Goal: Transaction & Acquisition: Purchase product/service

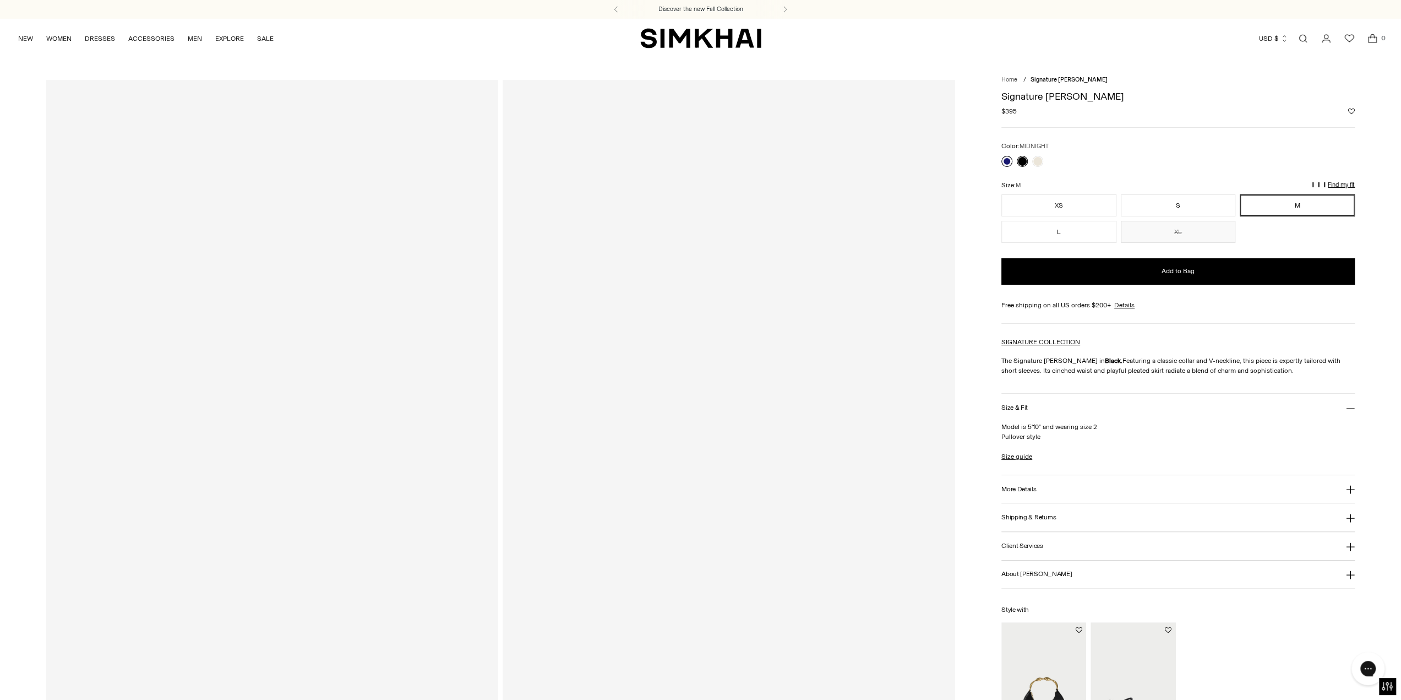
click at [1003, 163] on link at bounding box center [1006, 161] width 11 height 11
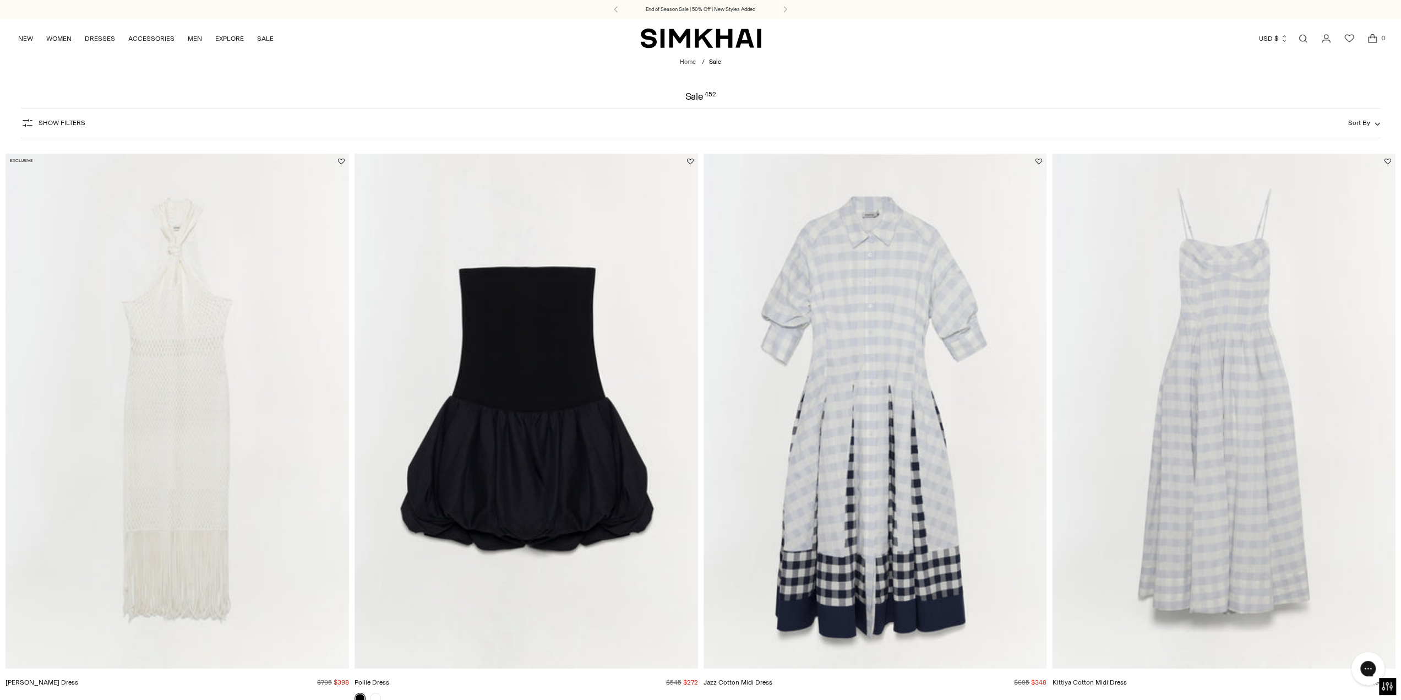
click at [78, 121] on span "Show Filters" at bounding box center [62, 123] width 47 height 8
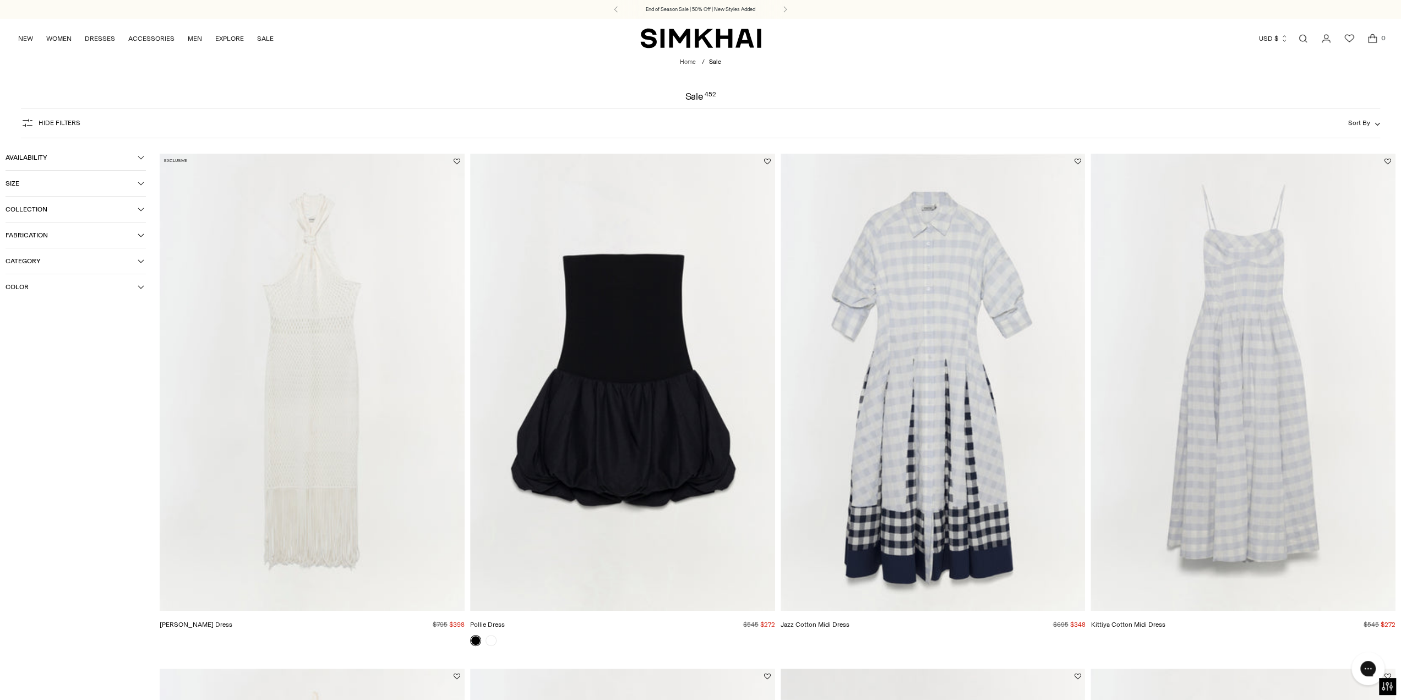
scroll to position [55, 0]
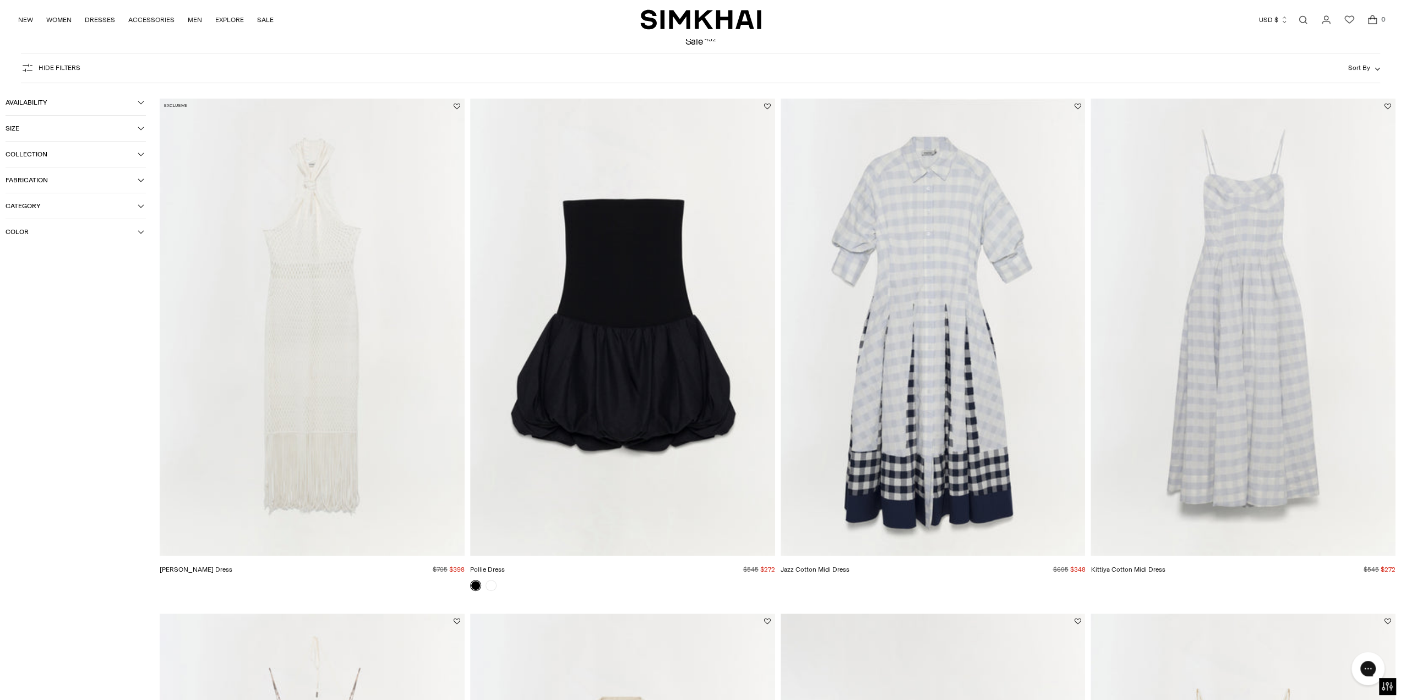
click at [72, 128] on span "Size" at bounding box center [72, 128] width 132 height 8
click at [77, 149] on div "S" at bounding box center [75, 151] width 42 height 17
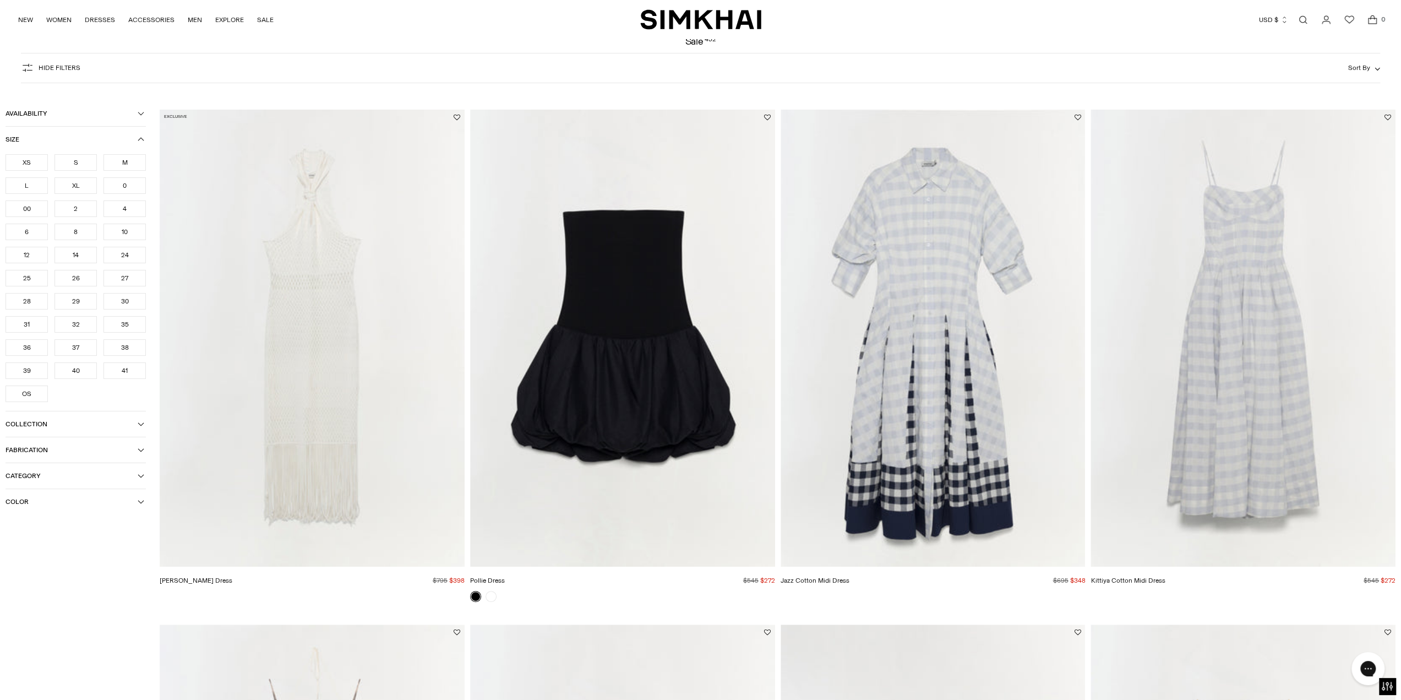
click at [21, 158] on div "XS" at bounding box center [27, 162] width 42 height 17
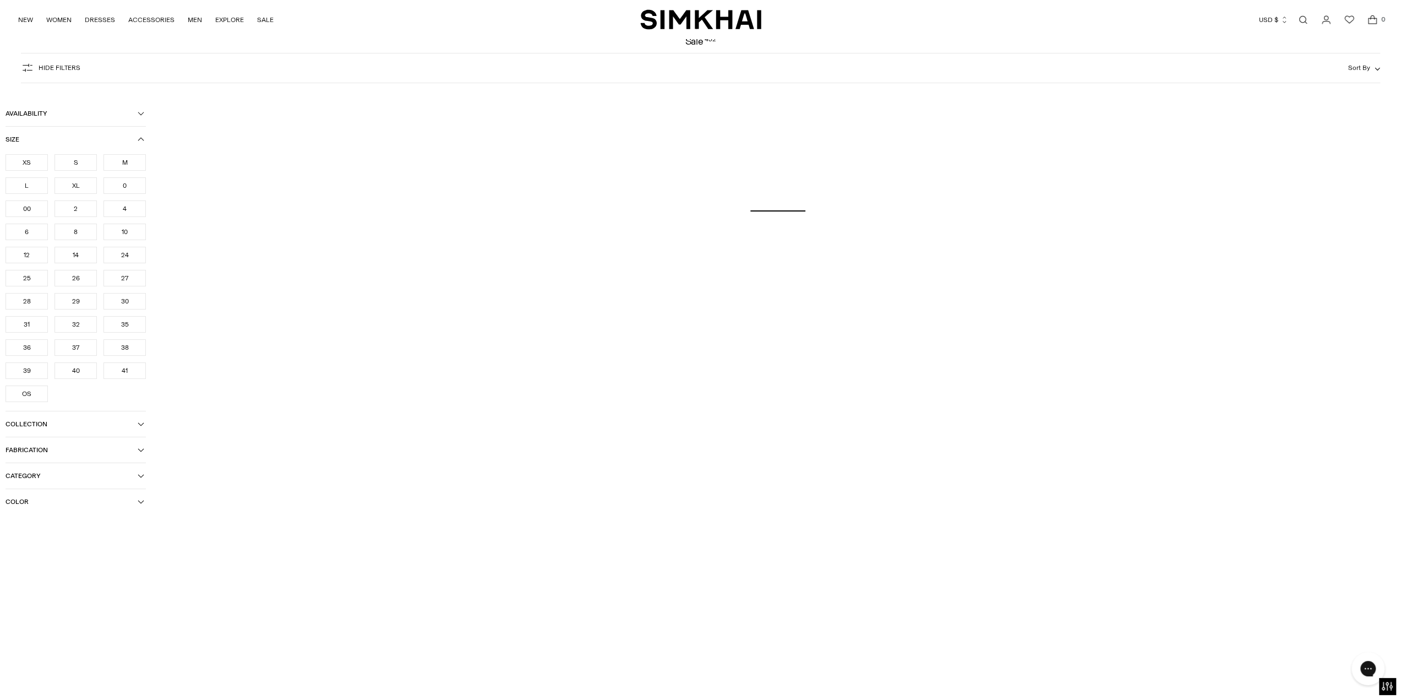
click at [127, 188] on div "0" at bounding box center [124, 185] width 42 height 17
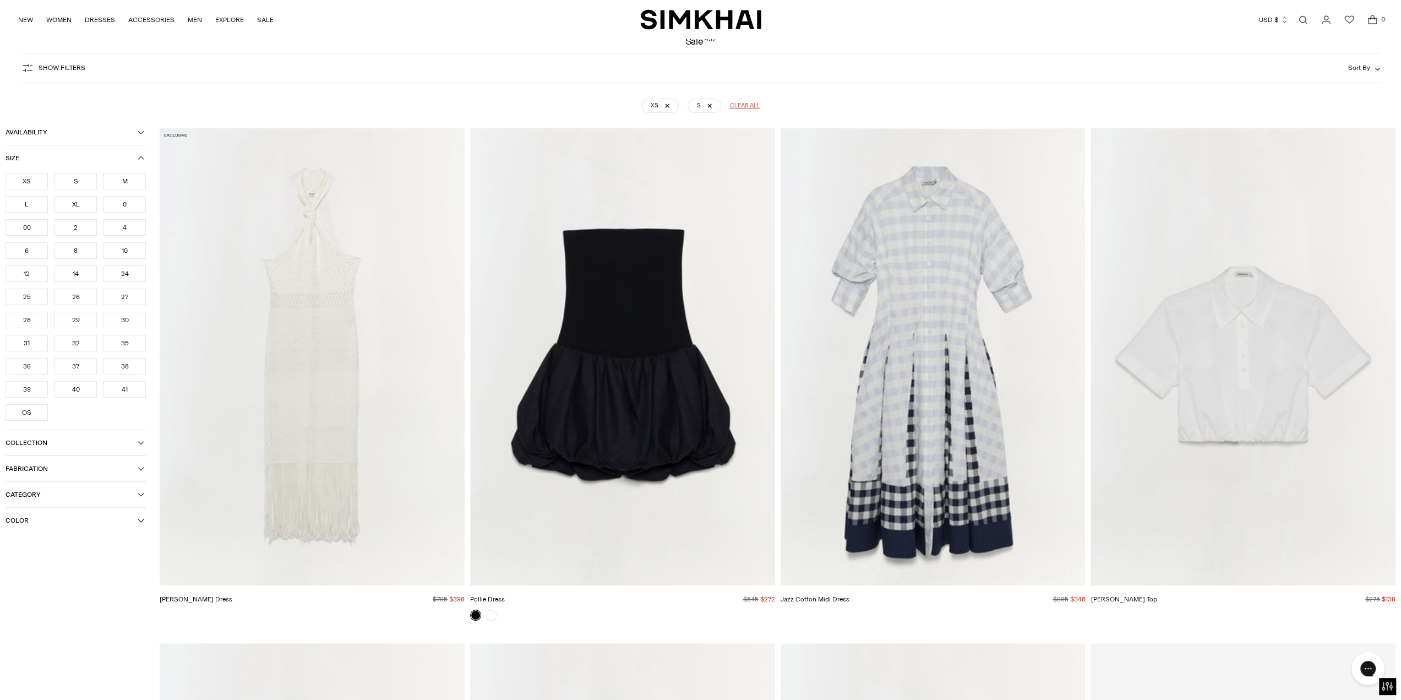
scroll to position [81, 0]
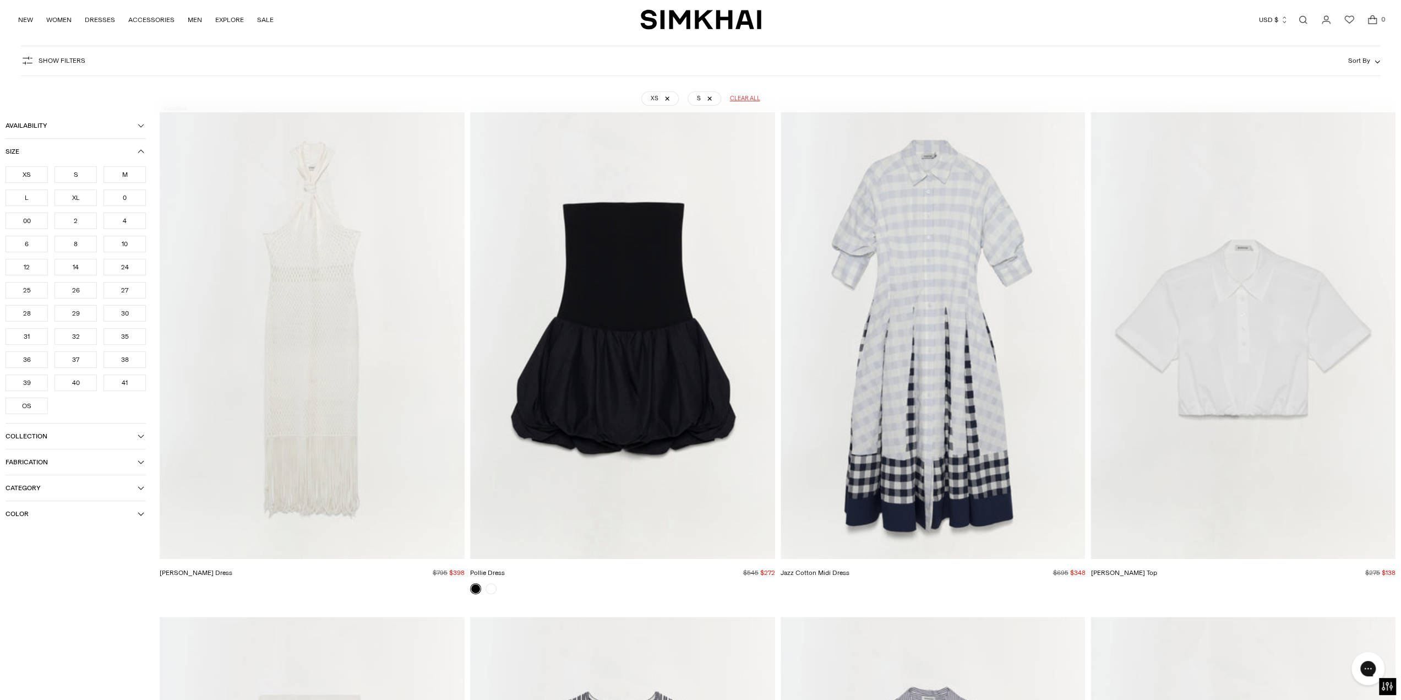
click at [128, 202] on div "0" at bounding box center [124, 197] width 42 height 17
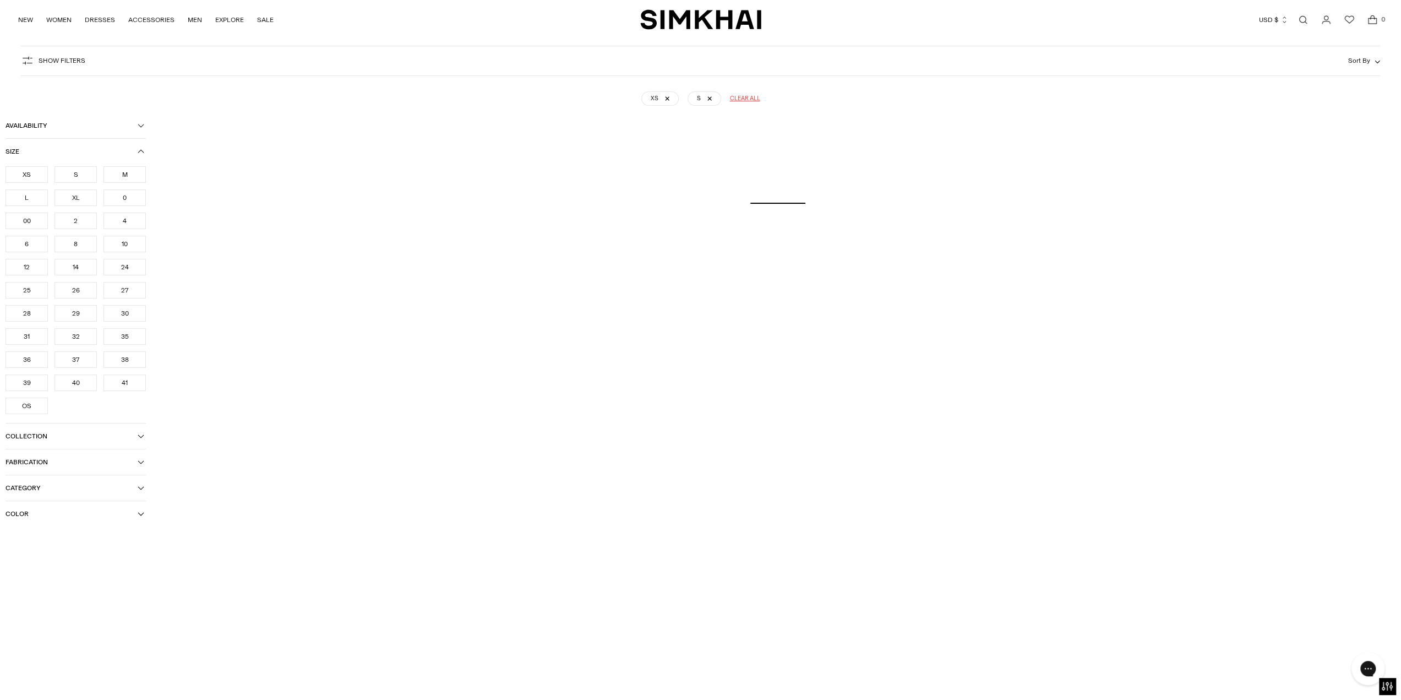
click at [74, 219] on div "2" at bounding box center [75, 220] width 42 height 17
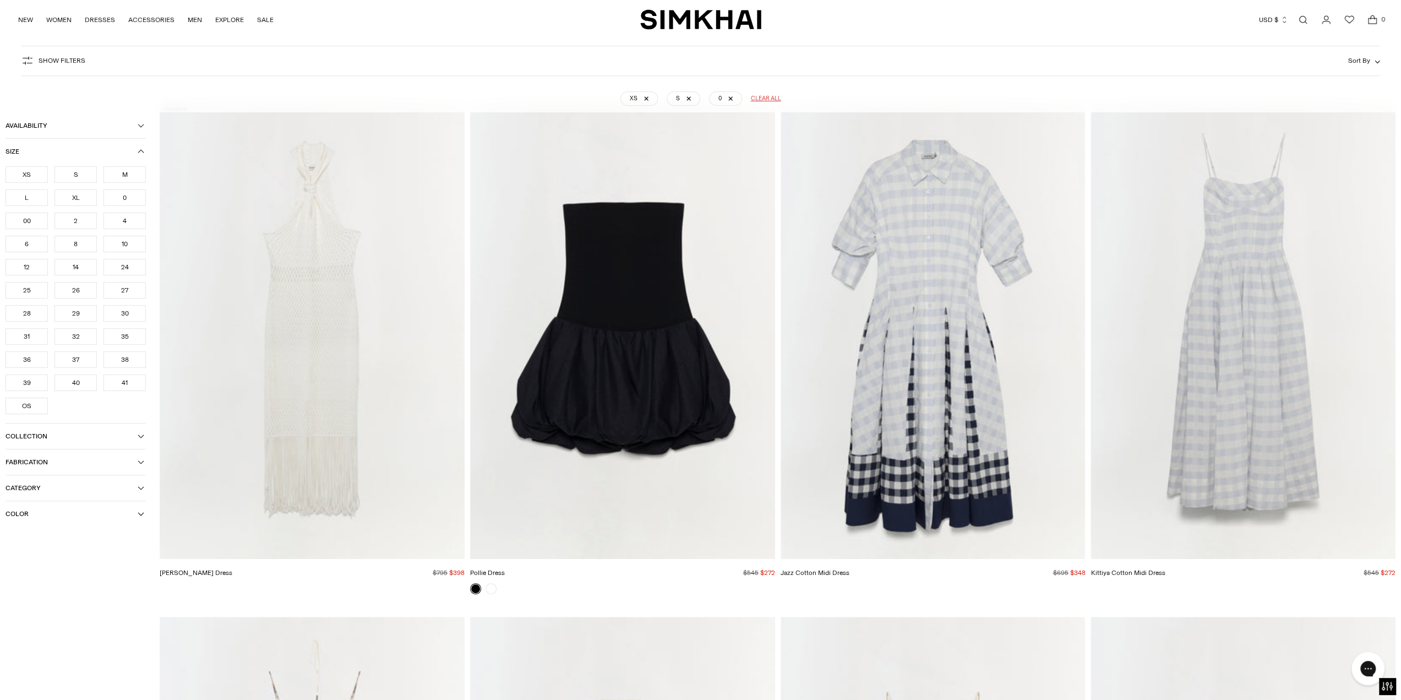
click at [81, 222] on div "2" at bounding box center [75, 220] width 42 height 17
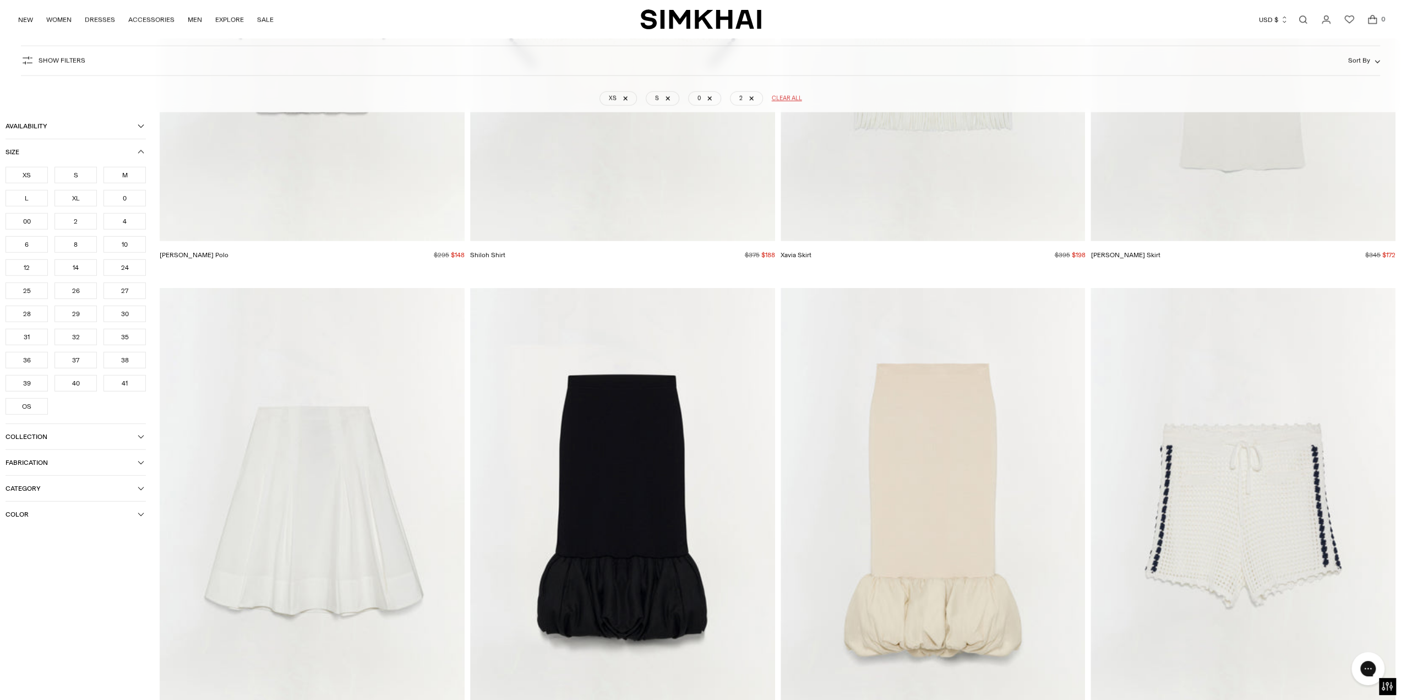
scroll to position [49885, 0]
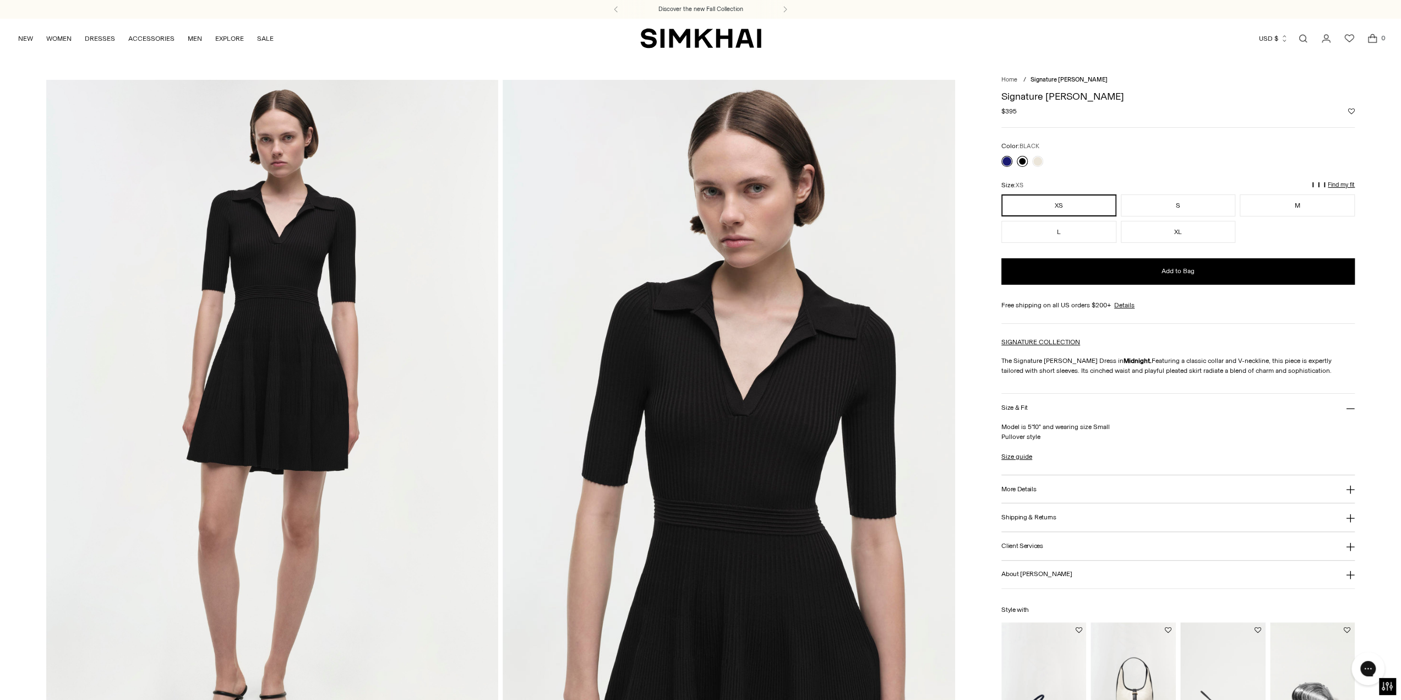
click at [1023, 158] on link at bounding box center [1022, 161] width 11 height 11
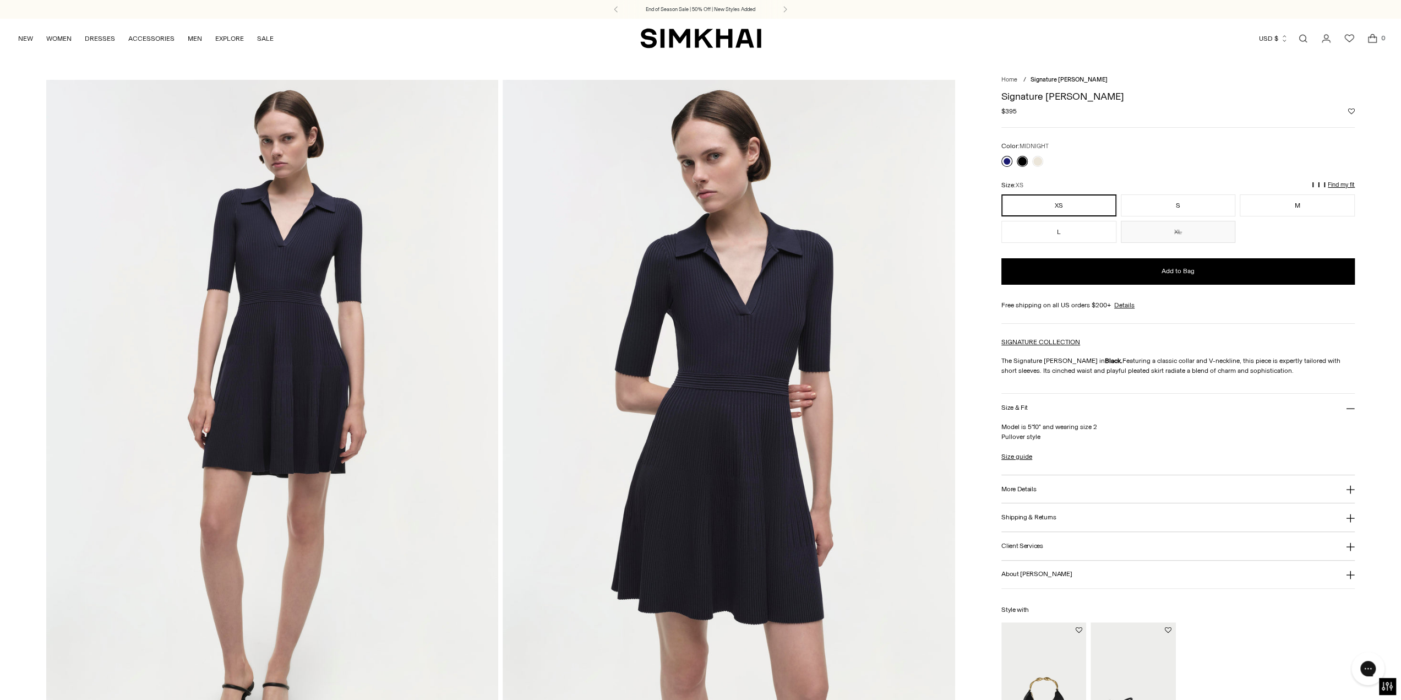
click at [1006, 160] on link at bounding box center [1006, 161] width 11 height 11
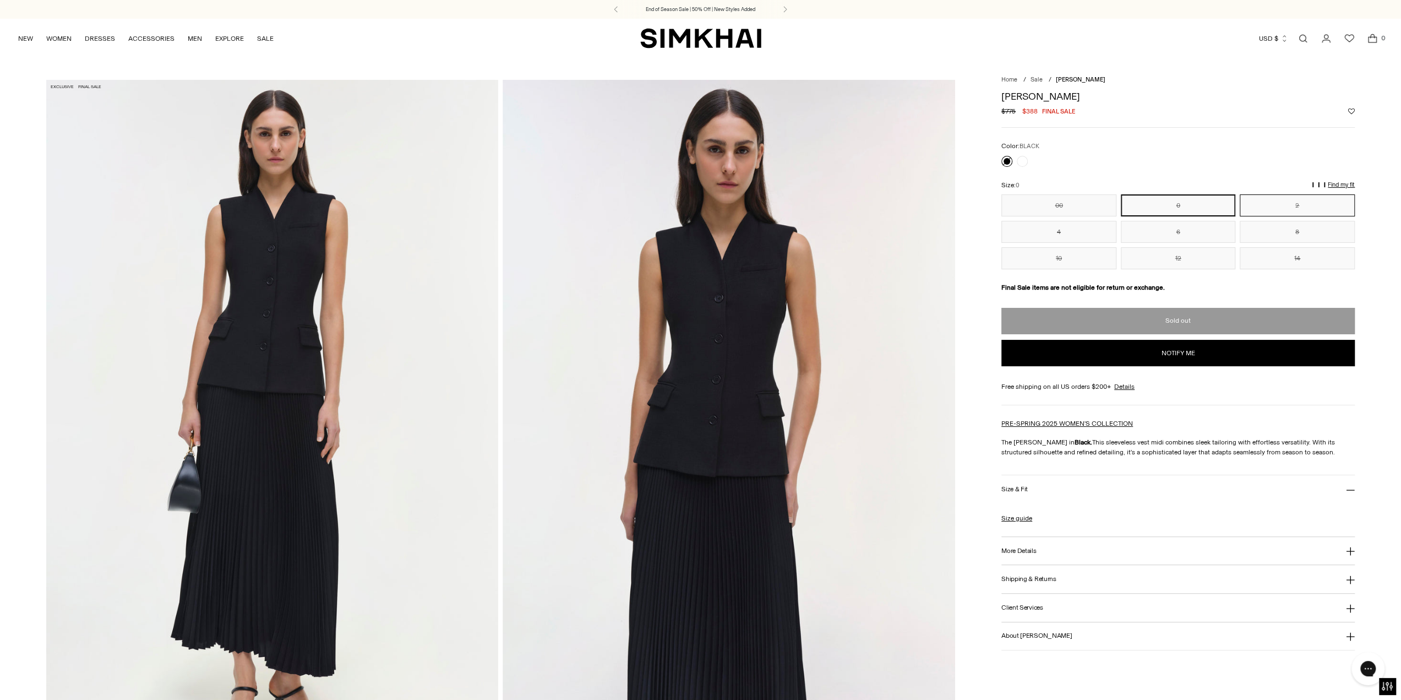
click at [1309, 198] on button "2" at bounding box center [1296, 205] width 115 height 22
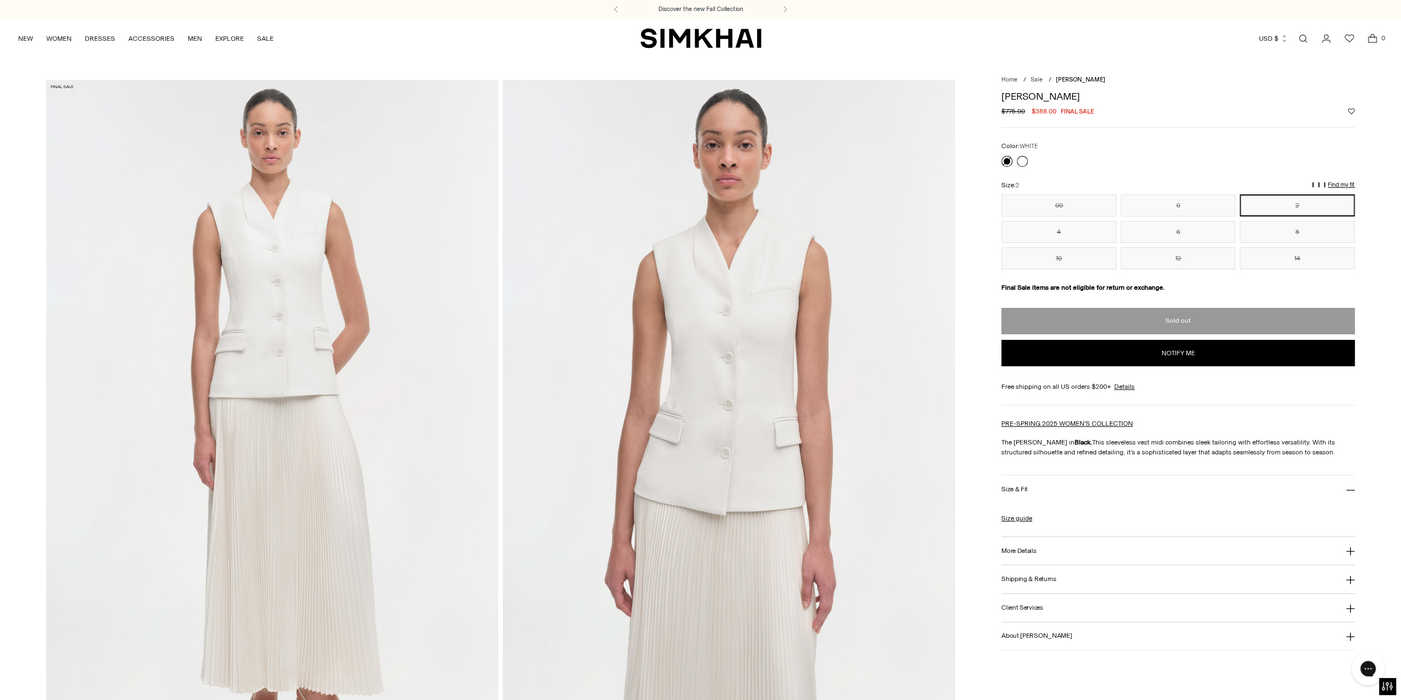
click at [1023, 160] on link at bounding box center [1022, 161] width 11 height 11
